Goal: Task Accomplishment & Management: Manage account settings

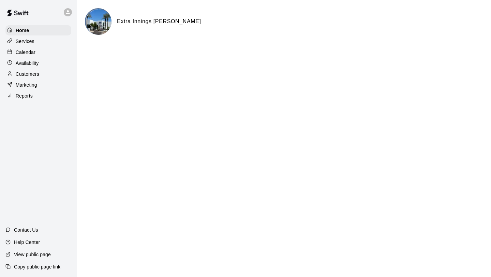
click at [15, 54] on div at bounding box center [11, 52] width 9 height 6
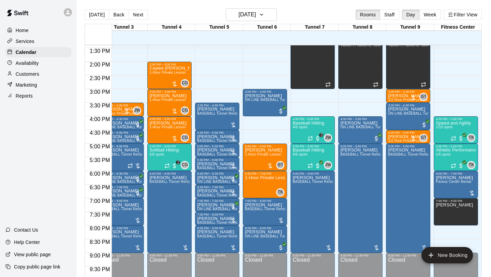
scroll to position [366, 108]
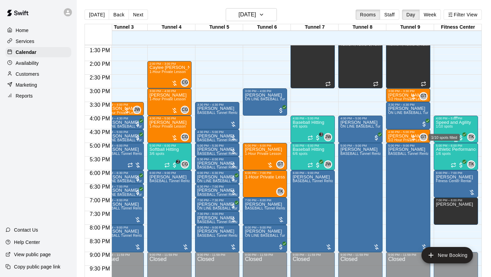
click at [449, 128] on span "1/10 spots" at bounding box center [444, 126] width 17 height 4
click at [442, 148] on img "edit" at bounding box center [443, 148] width 8 height 8
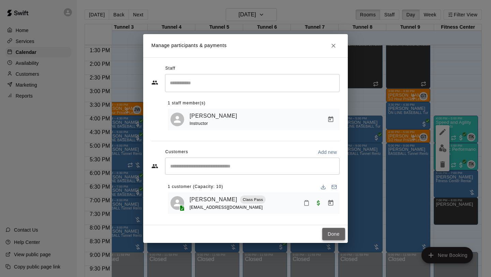
click at [331, 233] on button "Done" at bounding box center [333, 234] width 23 height 13
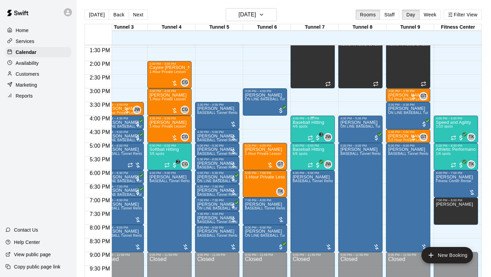
click at [299, 130] on div "Baseball Hitting 4/6 spots" at bounding box center [308, 258] width 32 height 277
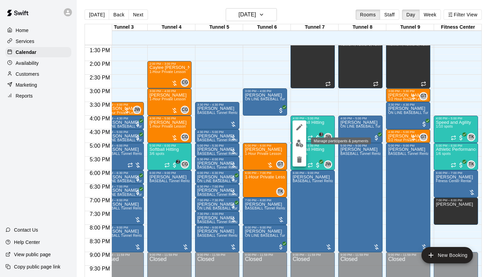
click at [299, 141] on img "edit" at bounding box center [300, 143] width 8 height 8
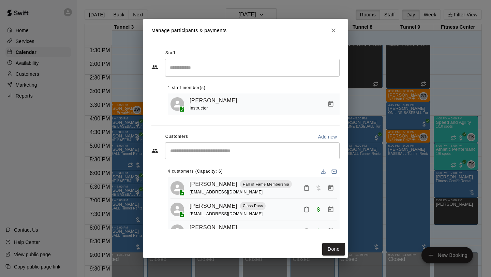
scroll to position [39, 0]
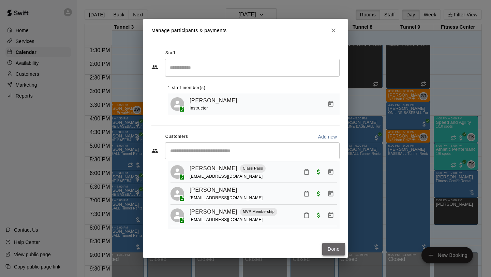
click at [333, 246] on button "Done" at bounding box center [333, 249] width 23 height 13
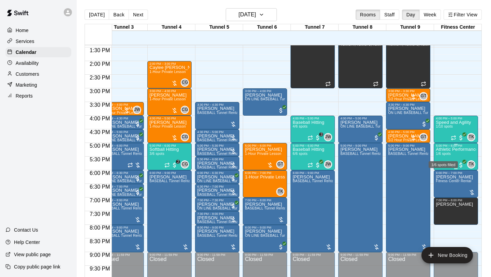
click at [447, 155] on span "1/6 spots" at bounding box center [443, 154] width 15 height 4
click at [444, 175] on img "edit" at bounding box center [443, 175] width 8 height 8
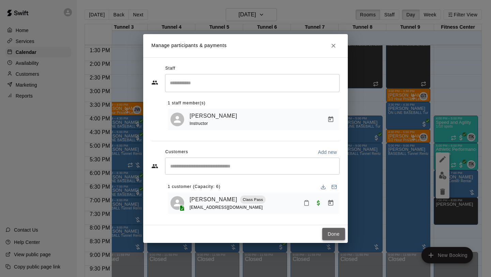
click at [333, 234] on button "Done" at bounding box center [333, 234] width 23 height 13
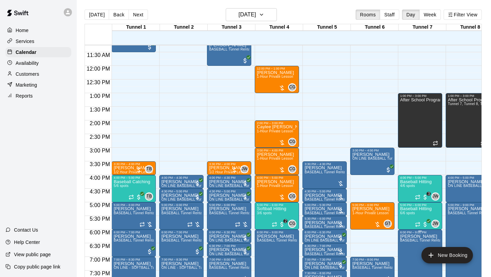
scroll to position [311, 0]
